Goal: Find specific fact

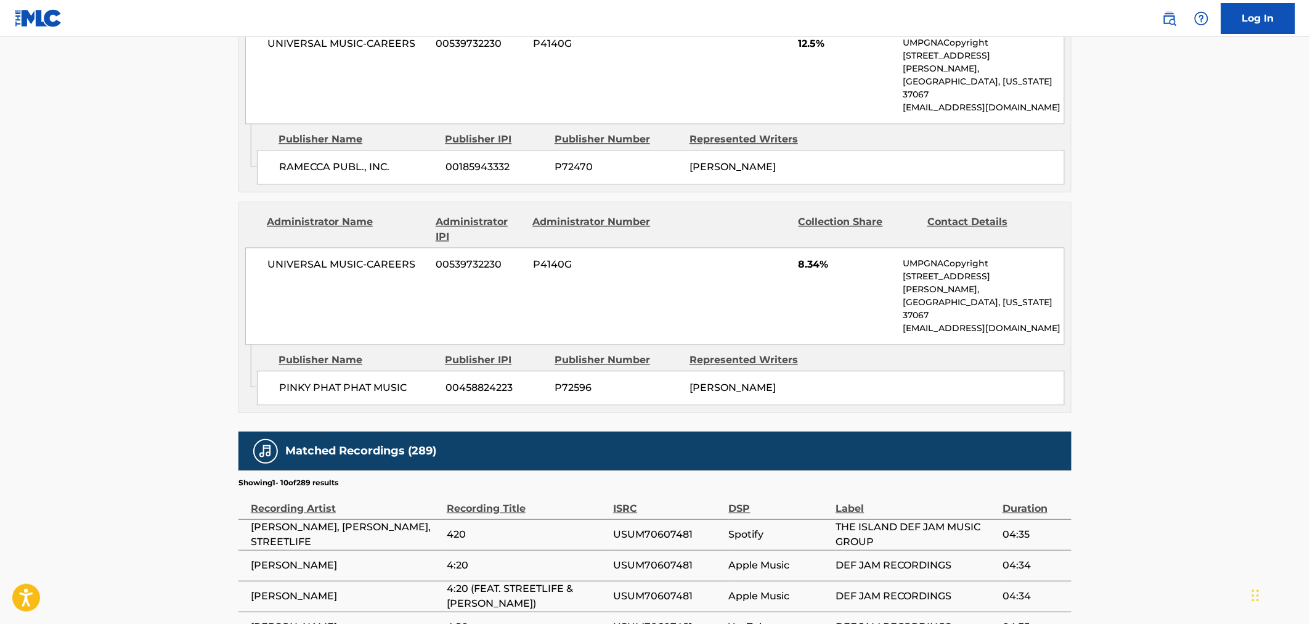
scroll to position [1137, 0]
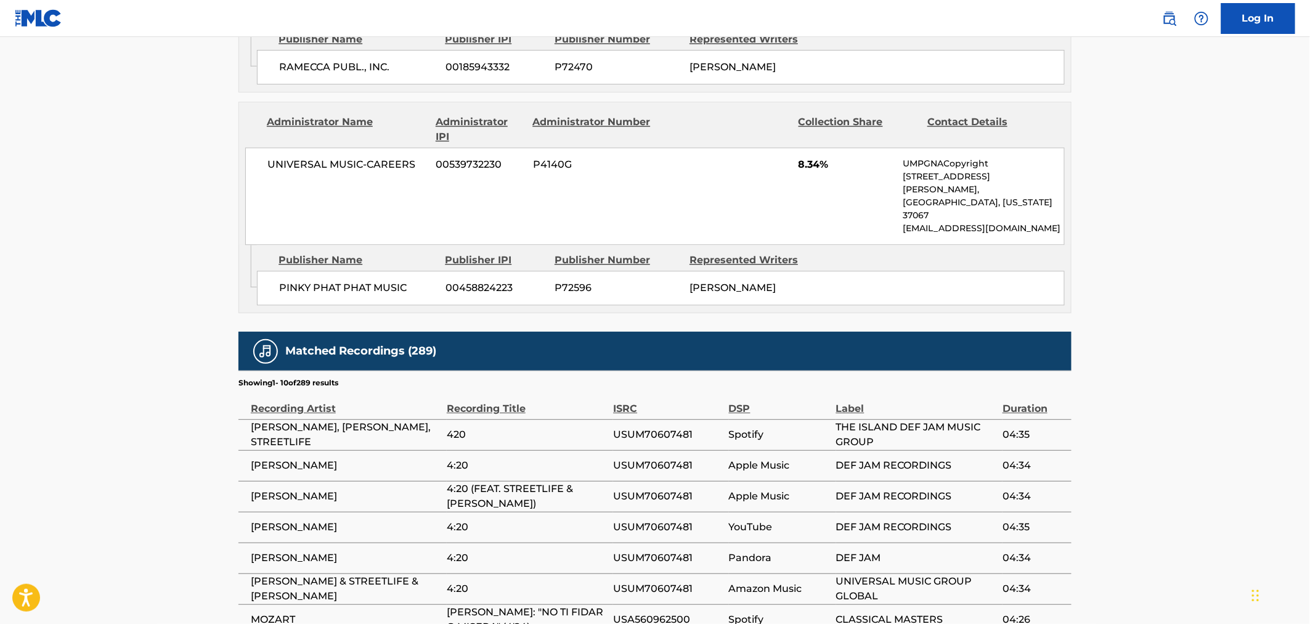
click at [512, 481] on span "4:20 (FEAT. STREETLIFE & [PERSON_NAME])" at bounding box center [527, 496] width 160 height 30
copy div "4:20 (FEAT. STREETLIFE & [PERSON_NAME])"
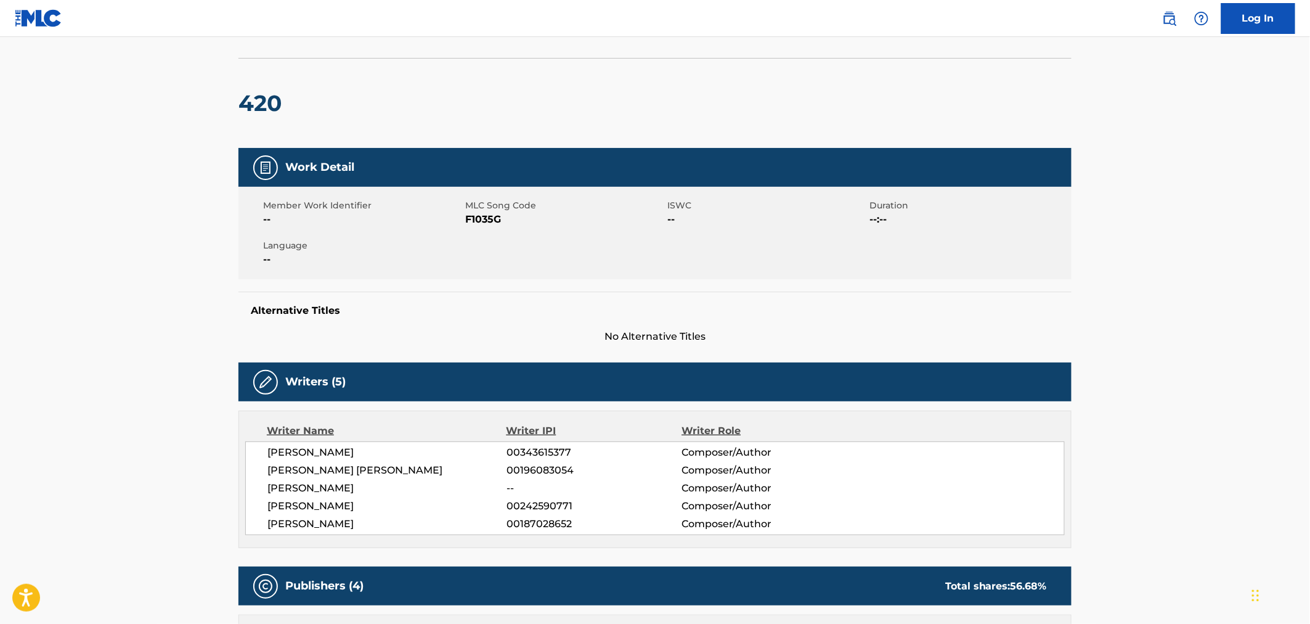
scroll to position [0, 0]
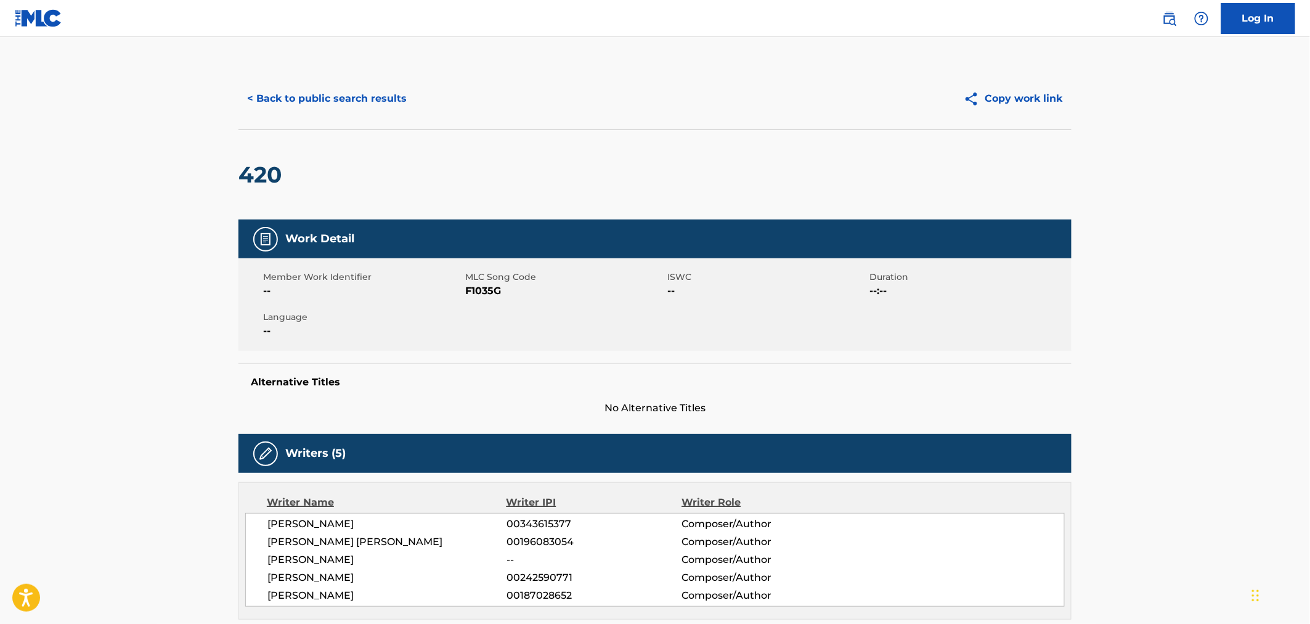
click at [305, 102] on button "< Back to public search results" at bounding box center [327, 98] width 177 height 31
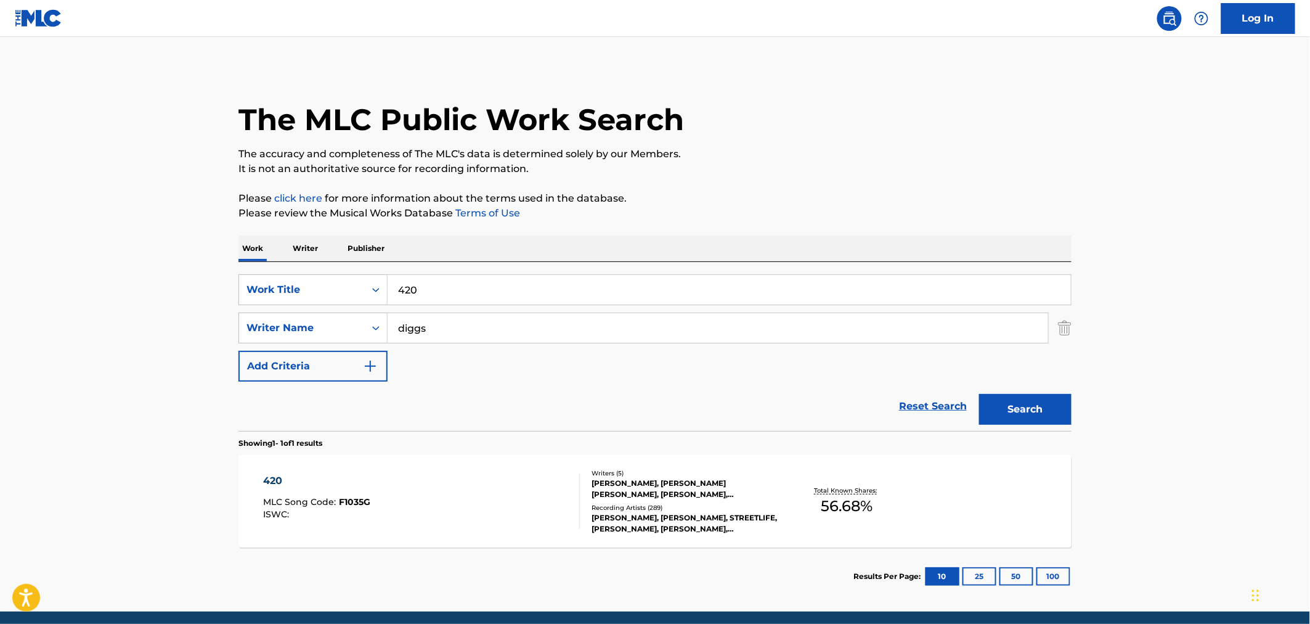
drag, startPoint x: 505, startPoint y: 275, endPoint x: 250, endPoint y: 249, distance: 257.1
click at [324, 260] on div "Work Writer Publisher SearchWithCriteria21091ce7-0113-45f1-ae1c-48bd203e38ec Wo…" at bounding box center [655, 420] width 833 height 370
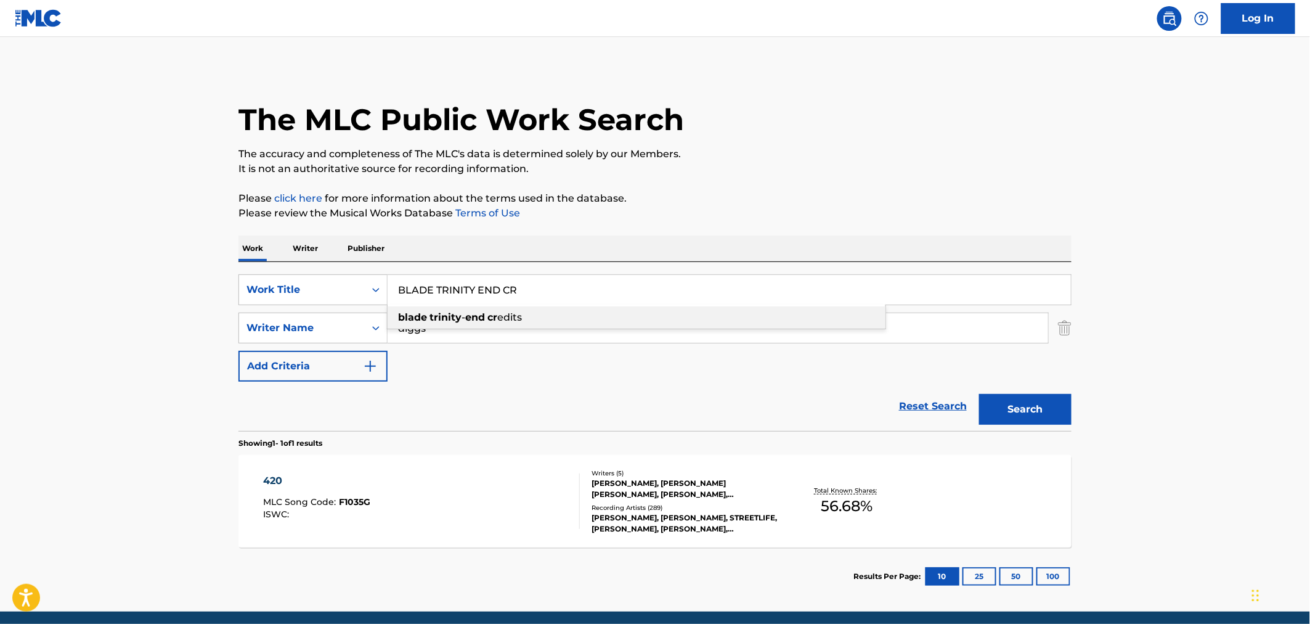
click at [687, 311] on div "blade trinity - end cr edits" at bounding box center [637, 317] width 498 height 22
type input "blade trinity - end credits"
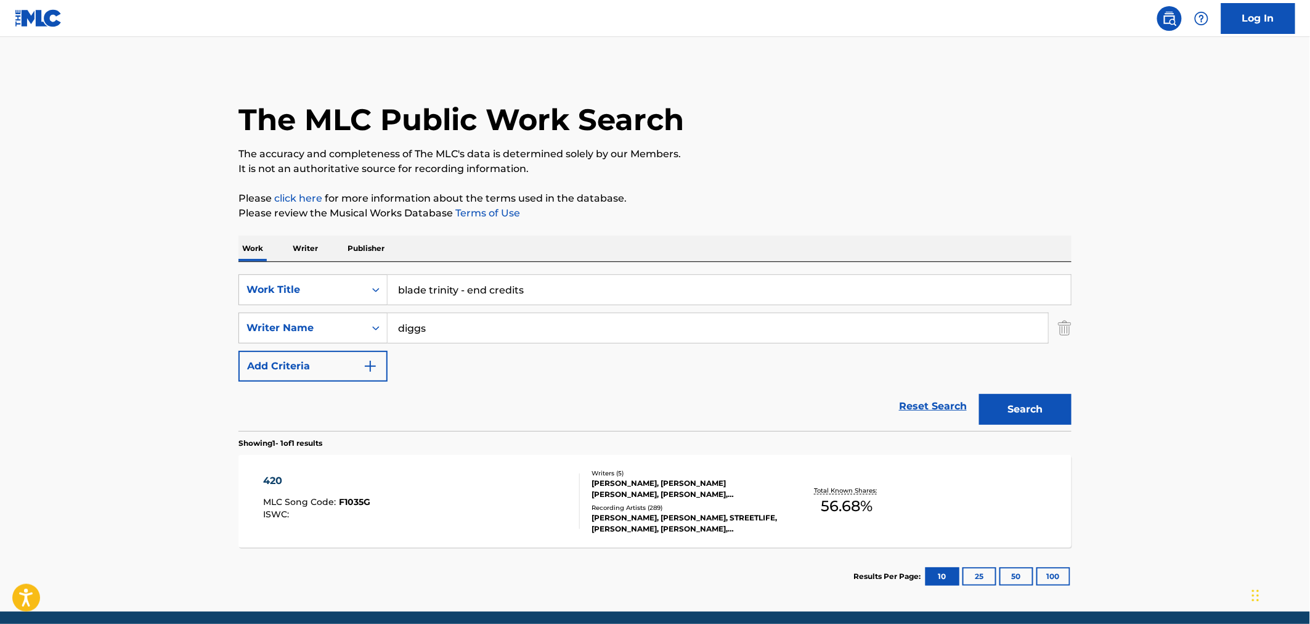
click at [442, 530] on div "420 MLC Song Code : F1035G ISWC : Writers ( 5 ) [PERSON_NAME], [PERSON_NAME] [P…" at bounding box center [655, 501] width 833 height 92
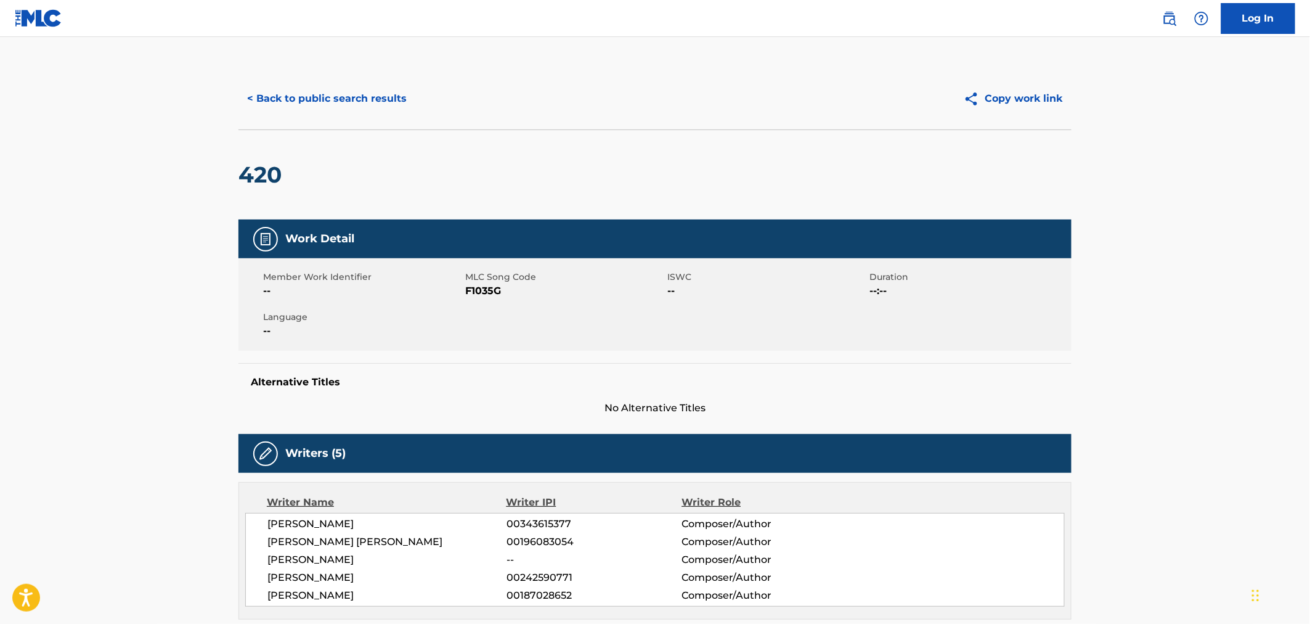
click at [488, 286] on span "F1035G" at bounding box center [564, 290] width 199 height 15
copy span "F1035G"
click at [263, 99] on button "< Back to public search results" at bounding box center [327, 98] width 177 height 31
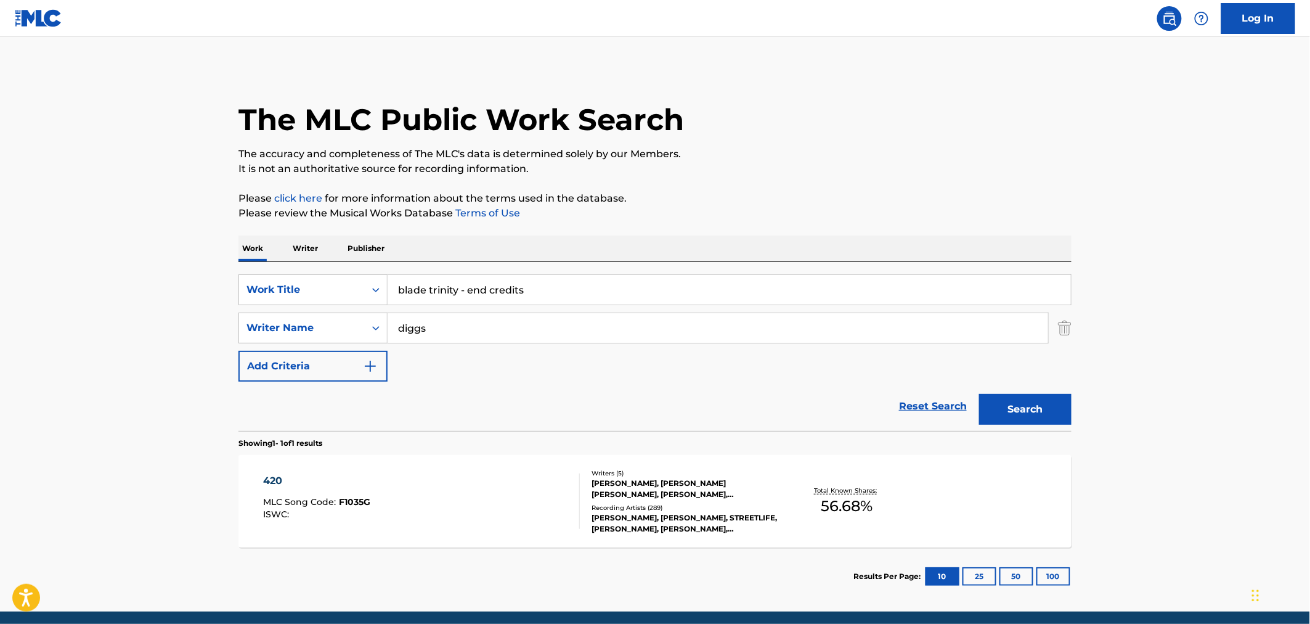
click at [1054, 414] on button "Search" at bounding box center [1025, 409] width 92 height 31
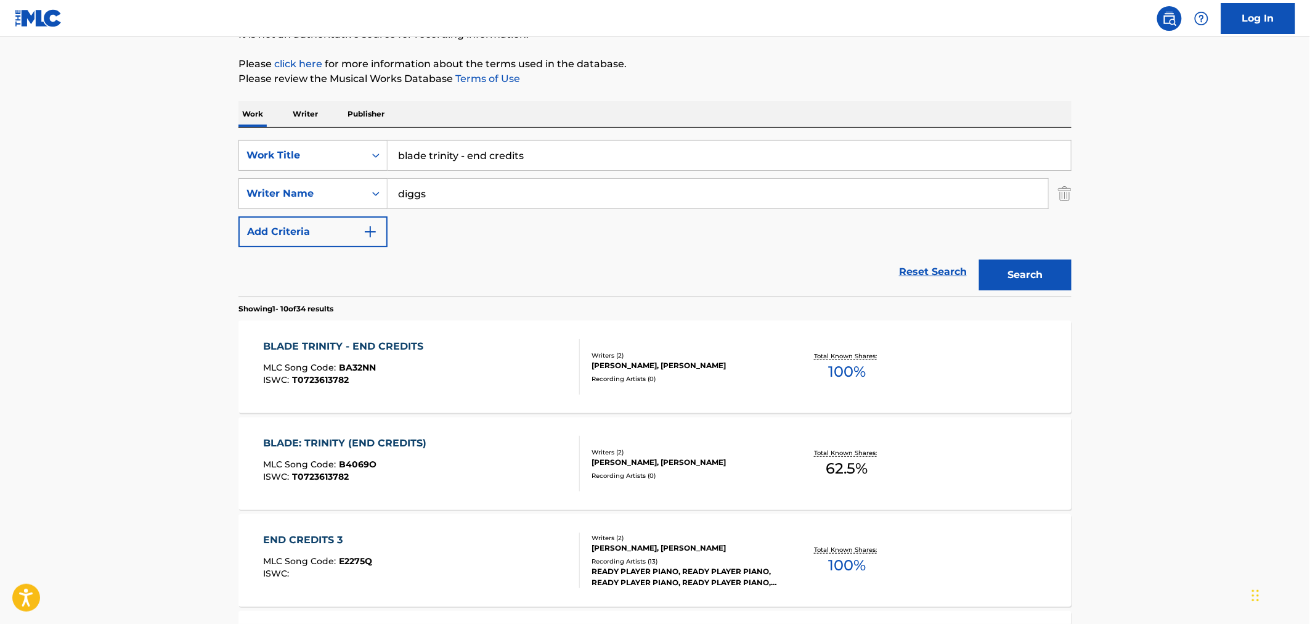
scroll to position [137, 0]
click at [464, 371] on div "BLADE TRINITY - END CREDITS MLC Song Code : BA32NN ISWC : T0723613782" at bounding box center [422, 363] width 317 height 55
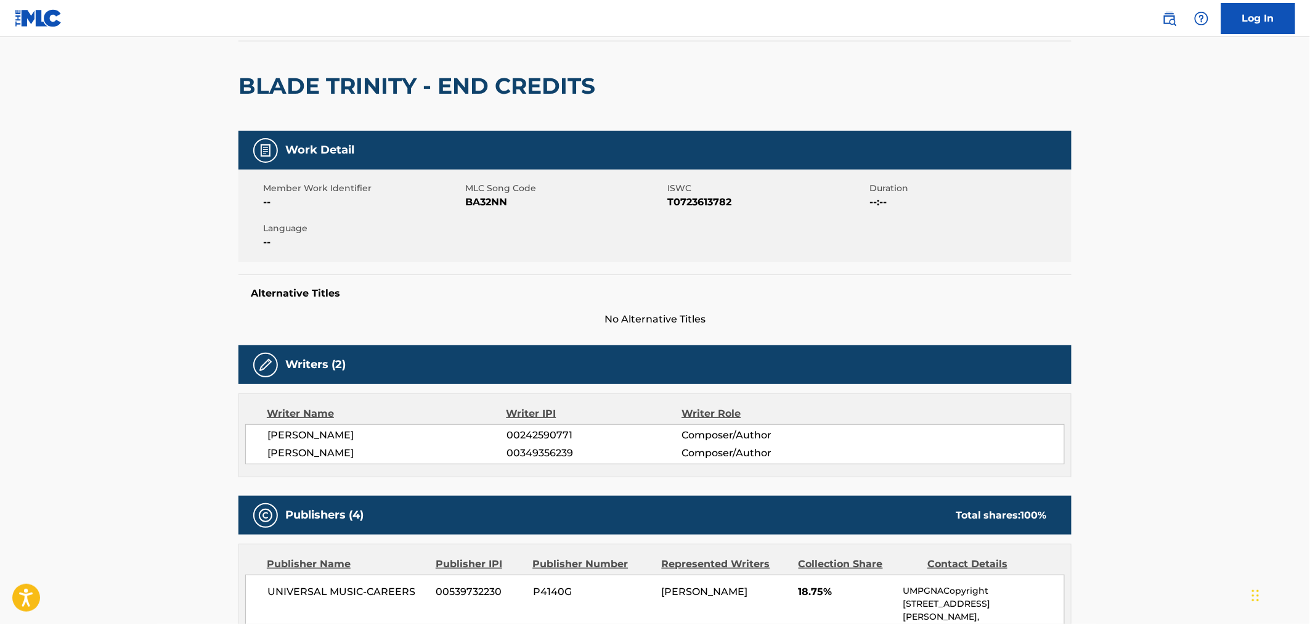
scroll to position [68, 0]
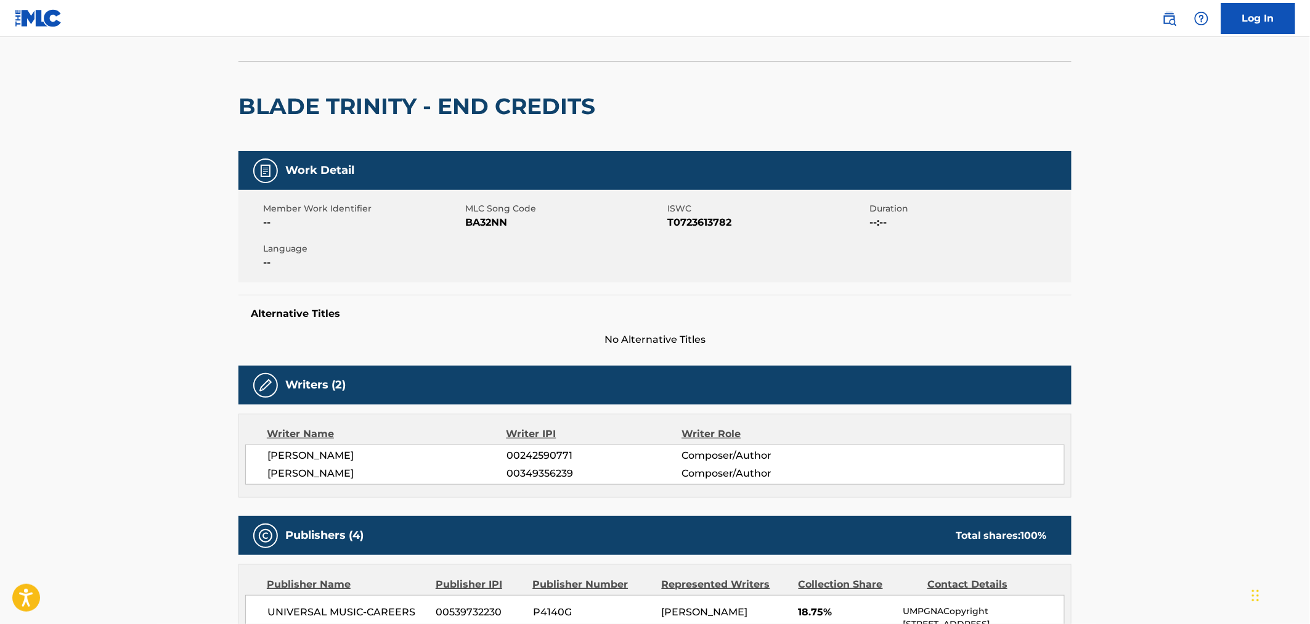
click at [491, 231] on div "Member Work Identifier -- MLC Song Code BA32NN ISWC T0723613782 Duration --:-- …" at bounding box center [655, 236] width 833 height 92
click at [496, 229] on span "BA32NN" at bounding box center [564, 222] width 199 height 15
click at [493, 223] on span "BA32NN" at bounding box center [564, 222] width 199 height 15
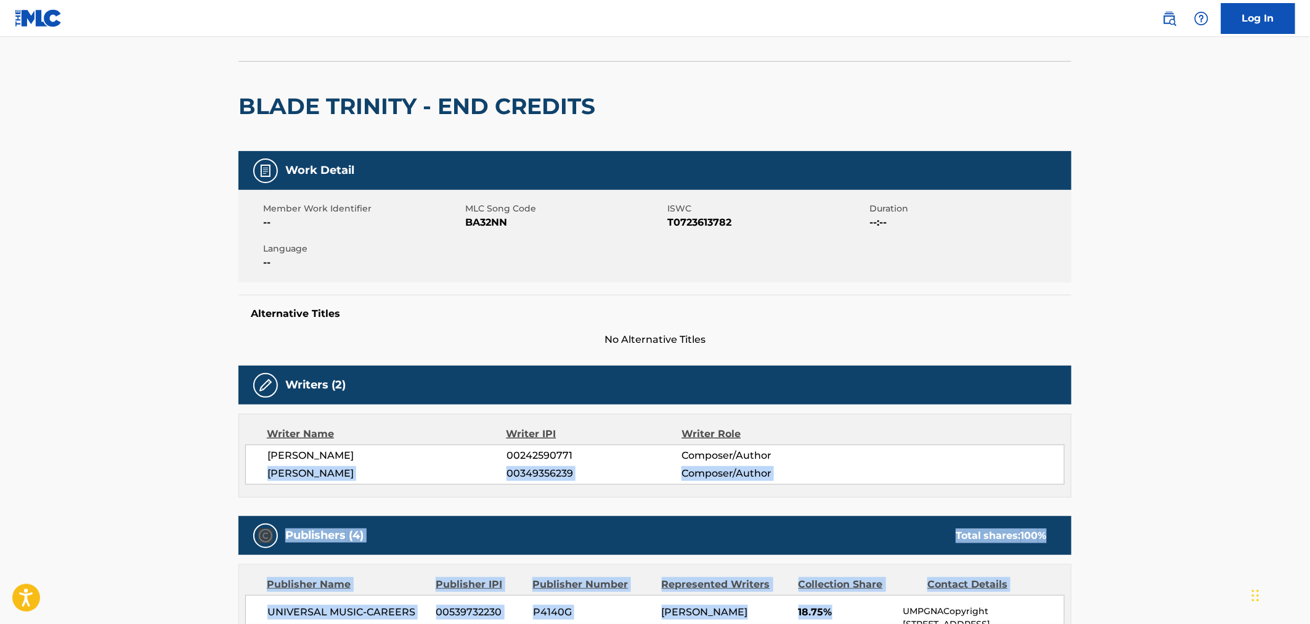
drag, startPoint x: 865, startPoint y: 600, endPoint x: 807, endPoint y: 693, distance: 108.8
click at [807, 555] on html "Accessibility Screen-Reader Guide, Feedback, and Issue Reporting | New window L…" at bounding box center [655, 244] width 1310 height 624
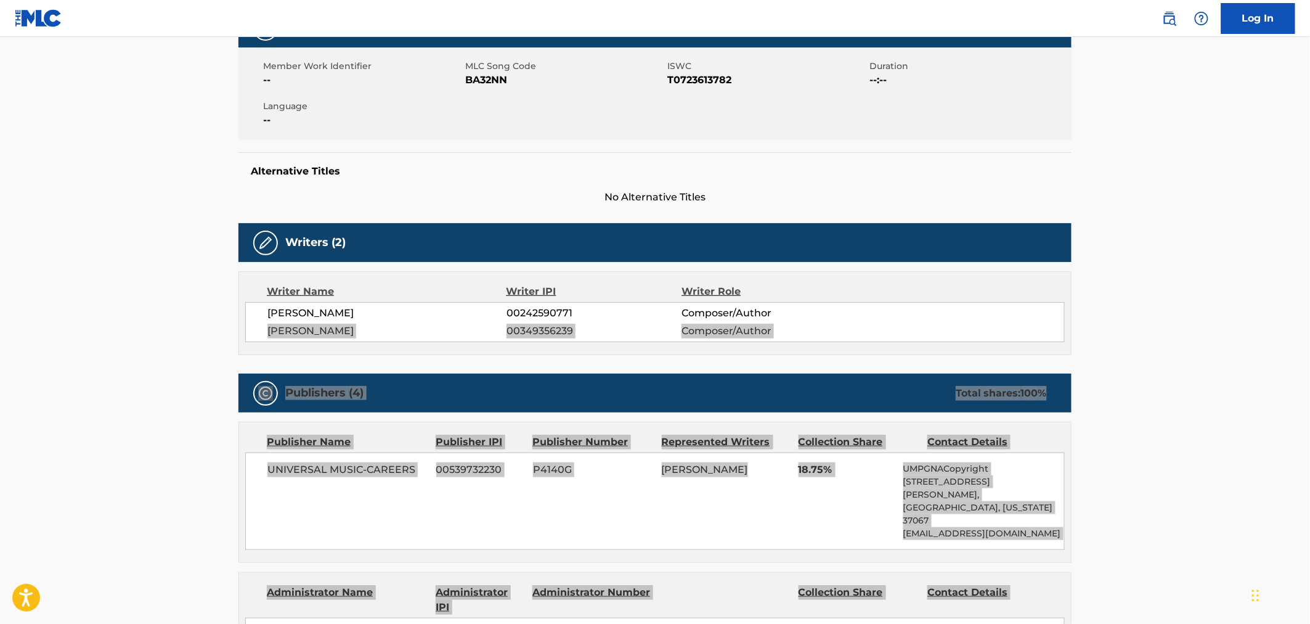
scroll to position [0, 0]
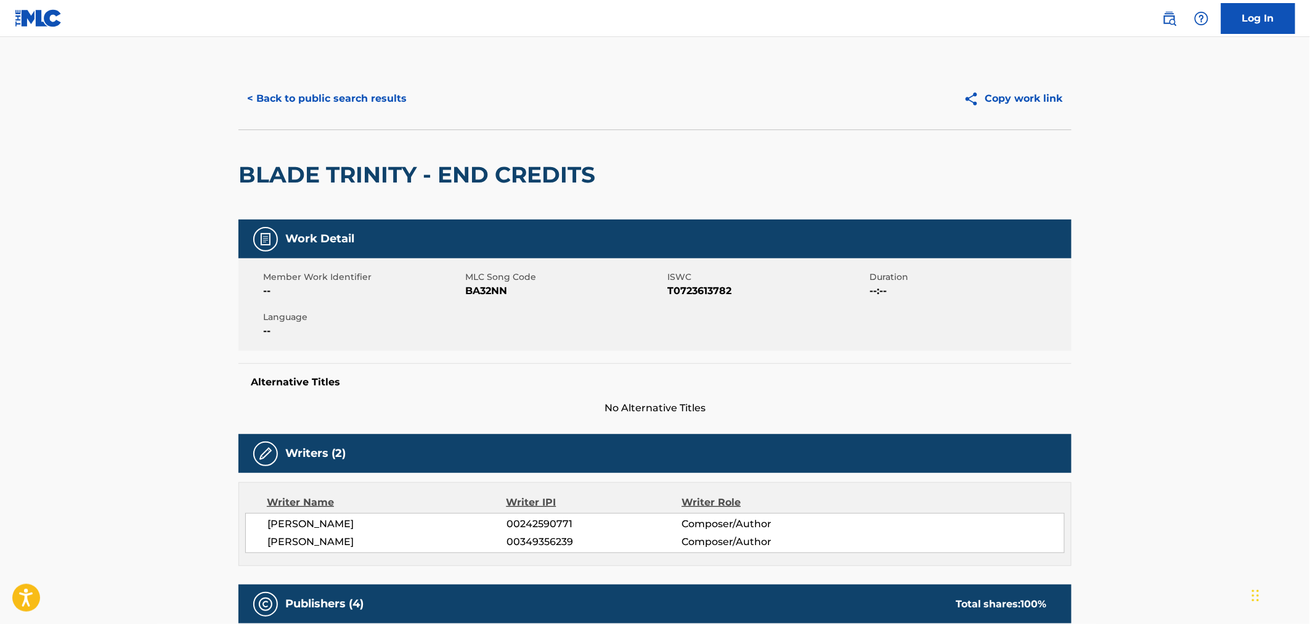
click at [407, 168] on h2 "BLADE TRINITY - END CREDITS" at bounding box center [420, 175] width 363 height 28
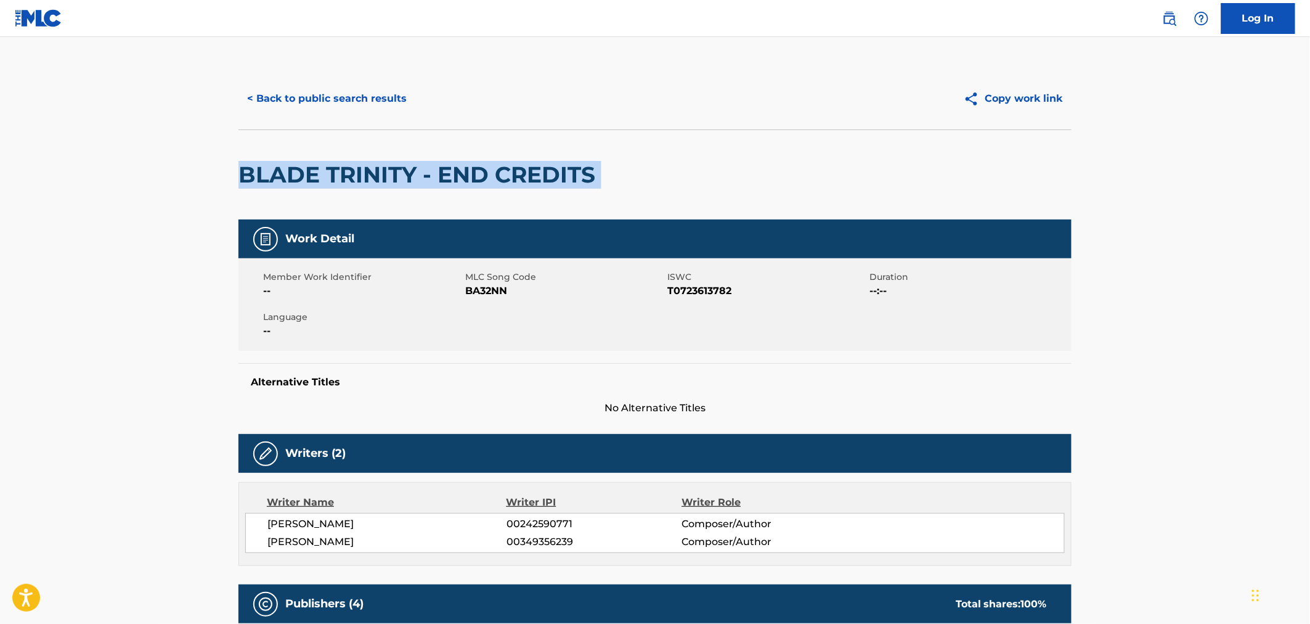
click at [407, 168] on h2 "BLADE TRINITY - END CREDITS" at bounding box center [420, 175] width 363 height 28
copy div "BLADE TRINITY - END CREDITS"
